Goal: Task Accomplishment & Management: Manage account settings

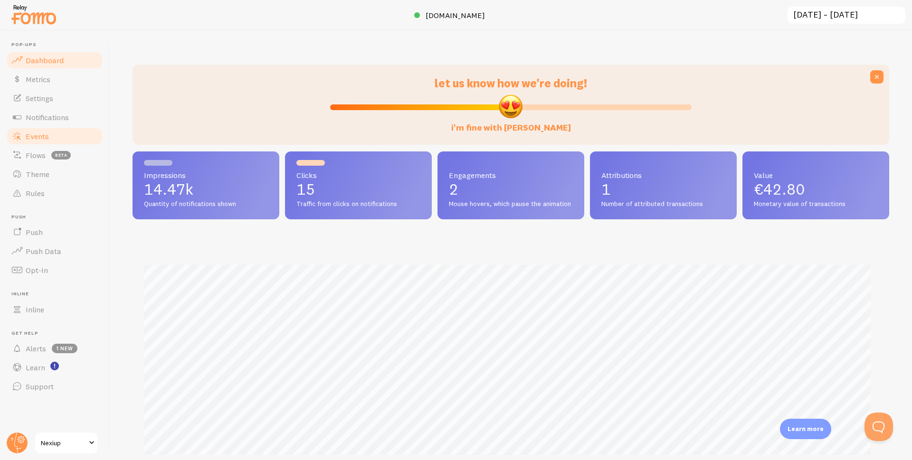
click at [37, 131] on link "Events" at bounding box center [55, 136] width 98 height 19
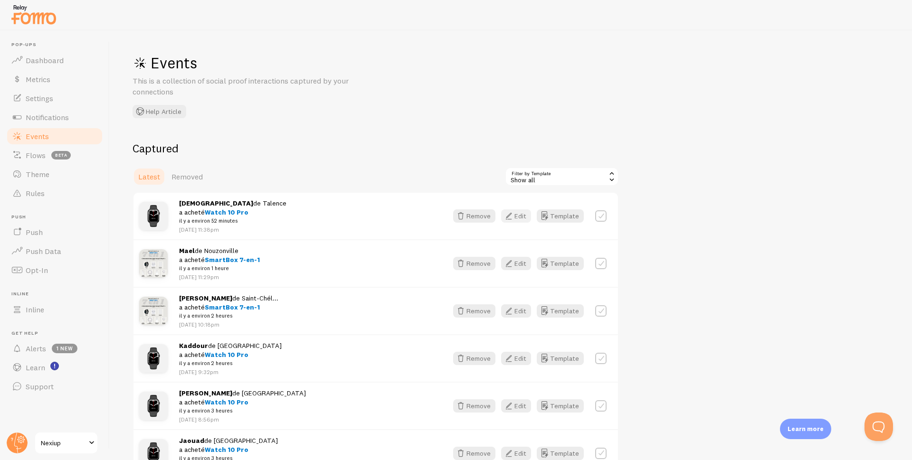
click at [513, 217] on icon "button" at bounding box center [508, 215] width 11 height 11
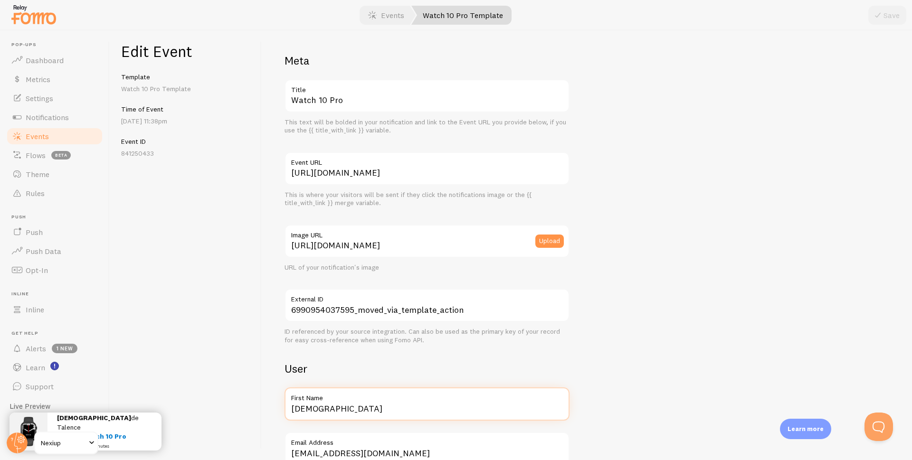
drag, startPoint x: 302, startPoint y: 410, endPoint x: 233, endPoint y: 407, distance: 68.9
click at [232, 405] on div "Edit Event Template Watch 10 Pro Template Time of Event [DATE] 11:38pm Event ID…" at bounding box center [511, 245] width 802 height 430
type input "Manon"
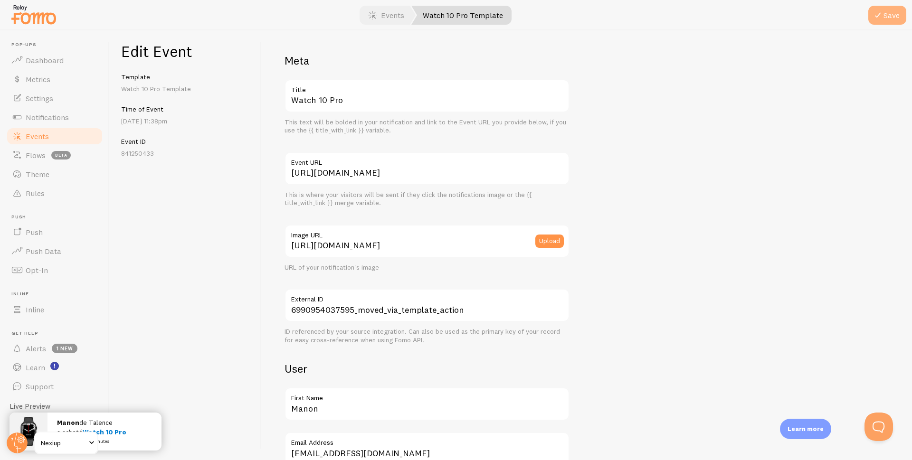
click at [880, 14] on icon "submit" at bounding box center [877, 14] width 11 height 11
click at [34, 137] on span "Events" at bounding box center [37, 136] width 23 height 9
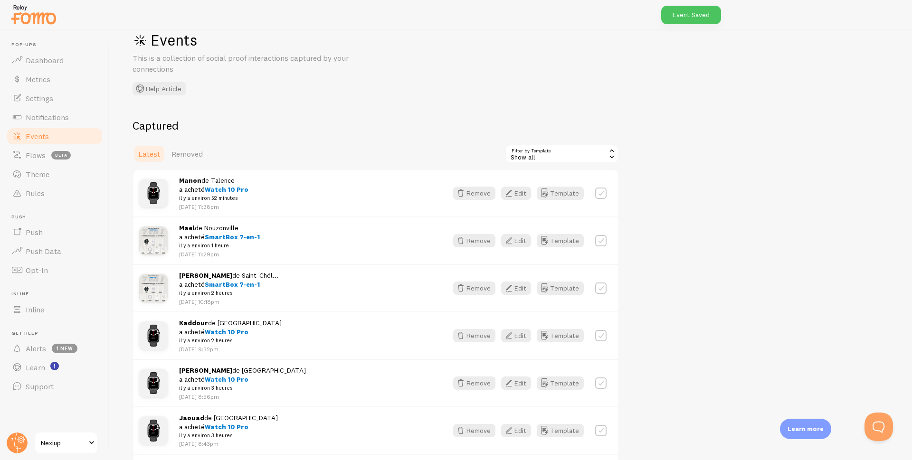
scroll to position [47, 0]
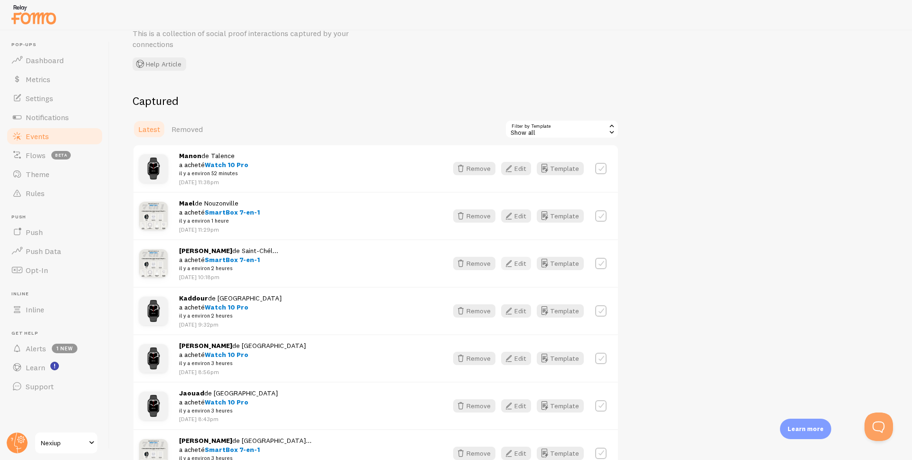
click at [511, 263] on icon "button" at bounding box center [508, 263] width 11 height 11
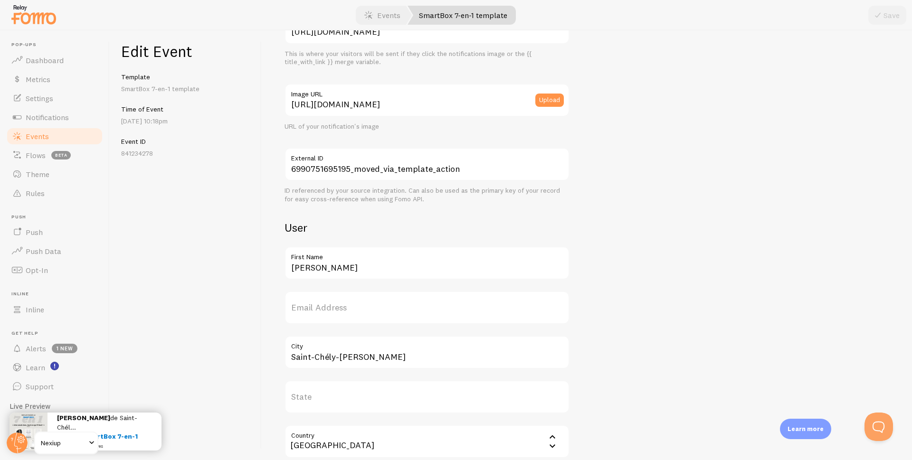
scroll to position [142, 0]
drag, startPoint x: 294, startPoint y: 275, endPoint x: 258, endPoint y: 278, distance: 36.3
click at [258, 278] on div "Edit Event Template SmartBox 7-en-1 template Time of Event [DATE] 10:18pm Event…" at bounding box center [511, 245] width 802 height 430
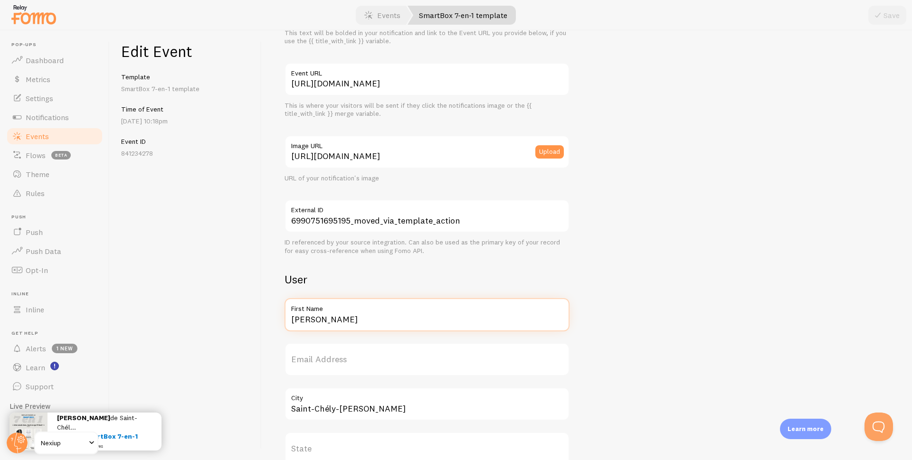
scroll to position [83, 0]
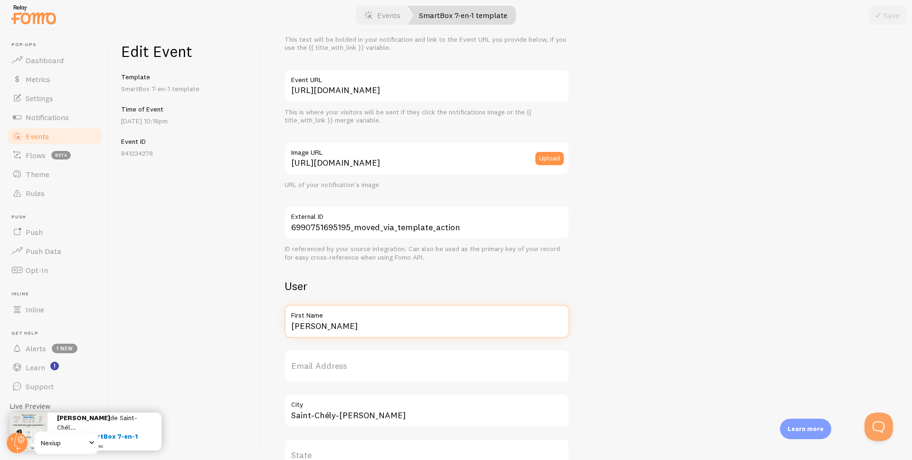
click at [338, 330] on input "[PERSON_NAME]" at bounding box center [427, 321] width 285 height 33
type input "[PERSON_NAME]"
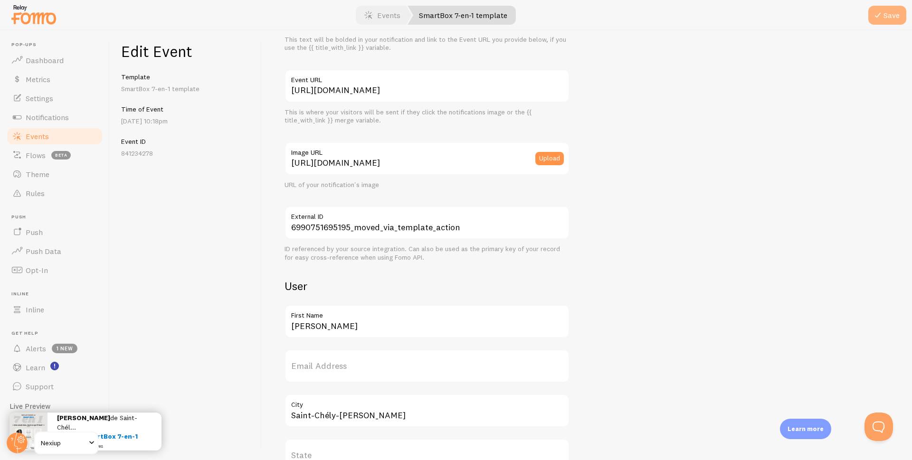
click at [883, 14] on icon "submit" at bounding box center [877, 14] width 11 height 11
click at [31, 139] on span "Events" at bounding box center [37, 136] width 23 height 9
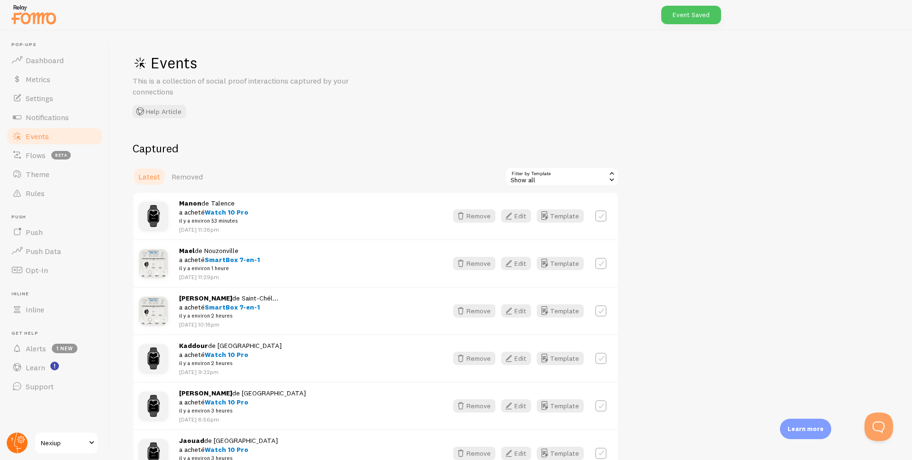
click at [12, 443] on circle at bounding box center [17, 443] width 21 height 21
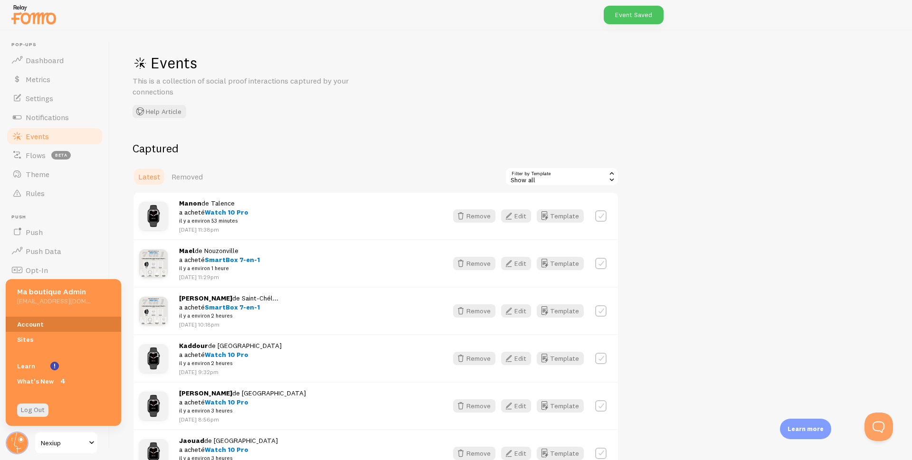
click at [22, 323] on link "Account" at bounding box center [63, 324] width 115 height 15
